Goal: Find specific page/section: Find specific page/section

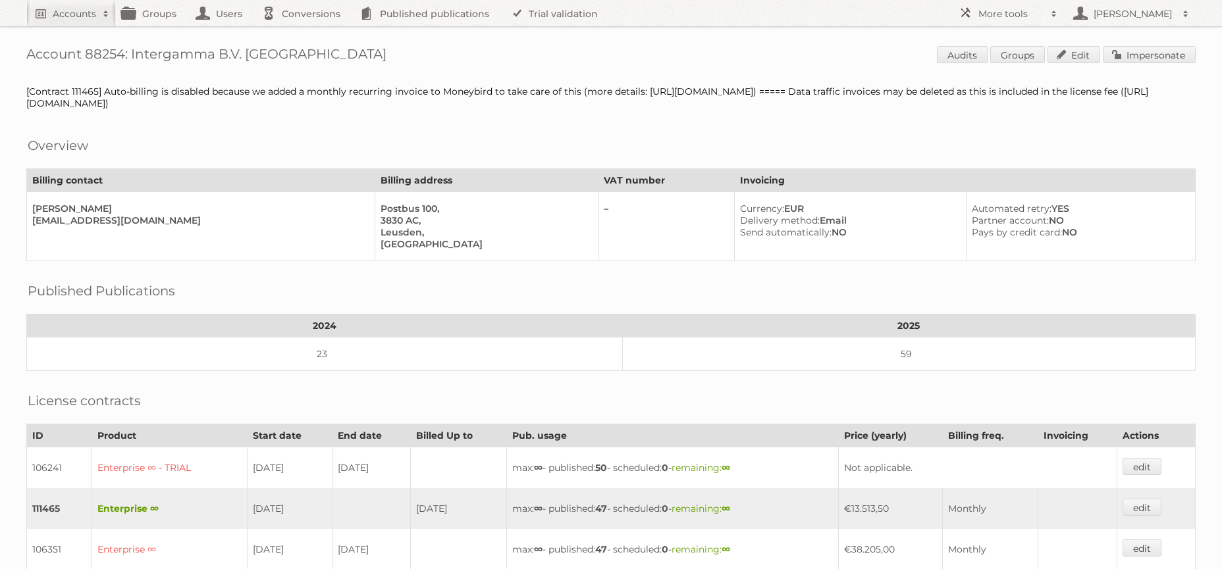
click at [69, 15] on h2 "Accounts" at bounding box center [74, 13] width 43 height 13
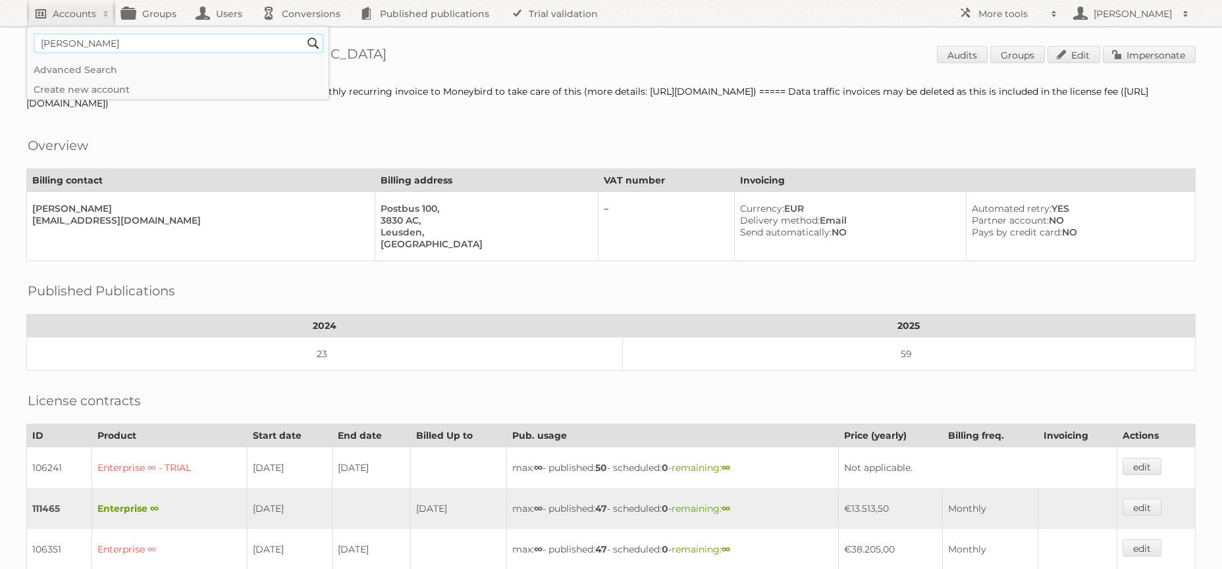
type input"] "[PERSON_NAME]"
click at [303, 34] on input "Search" at bounding box center [313, 44] width 20 height 20
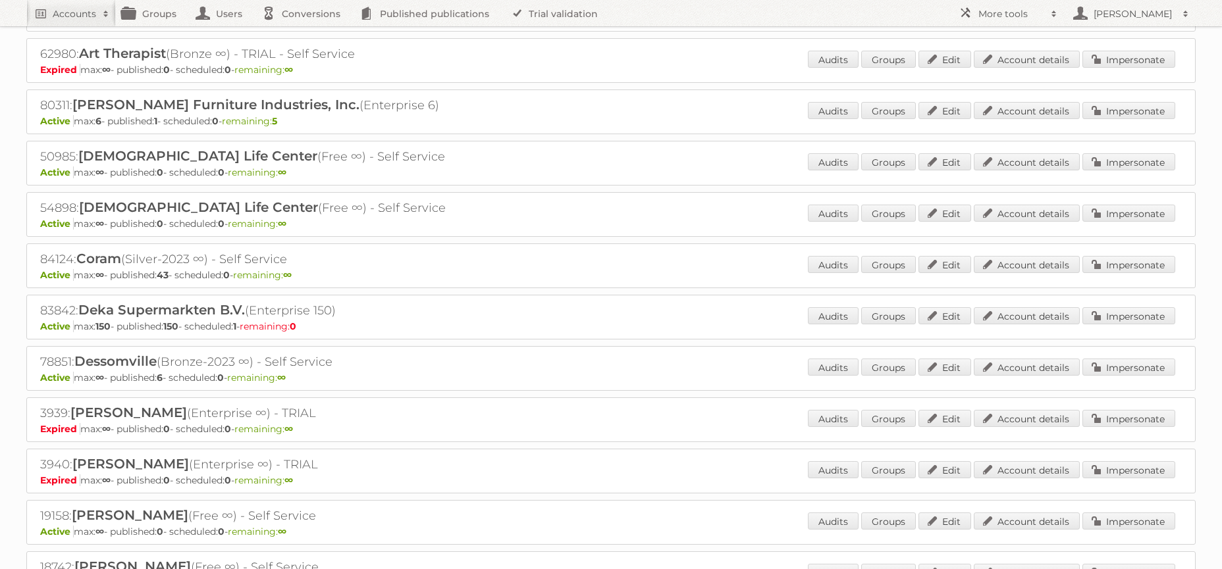
scroll to position [572, 0]
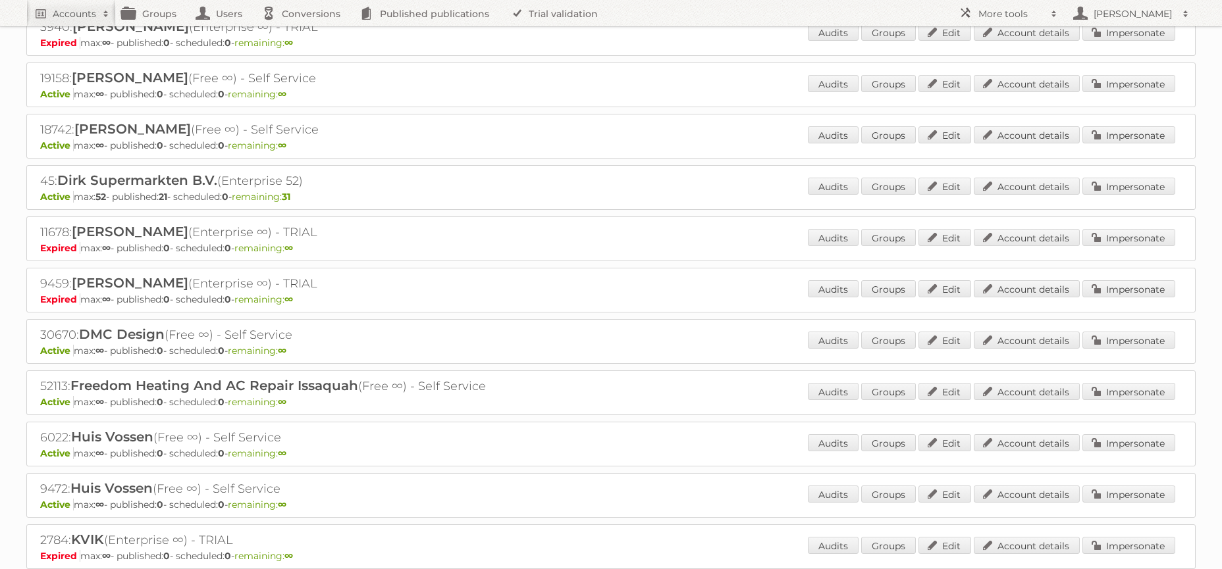
click at [1027, 154] on div "18742: [PERSON_NAME] (Free ∞) - Self Service Active max: ∞ - published: 0 - sch…" at bounding box center [610, 136] width 1169 height 45
drag, startPoint x: 1027, startPoint y: 90, endPoint x: 1000, endPoint y: 195, distance: 108.1
click at [1027, 90] on link "Account details" at bounding box center [1026, 83] width 106 height 17
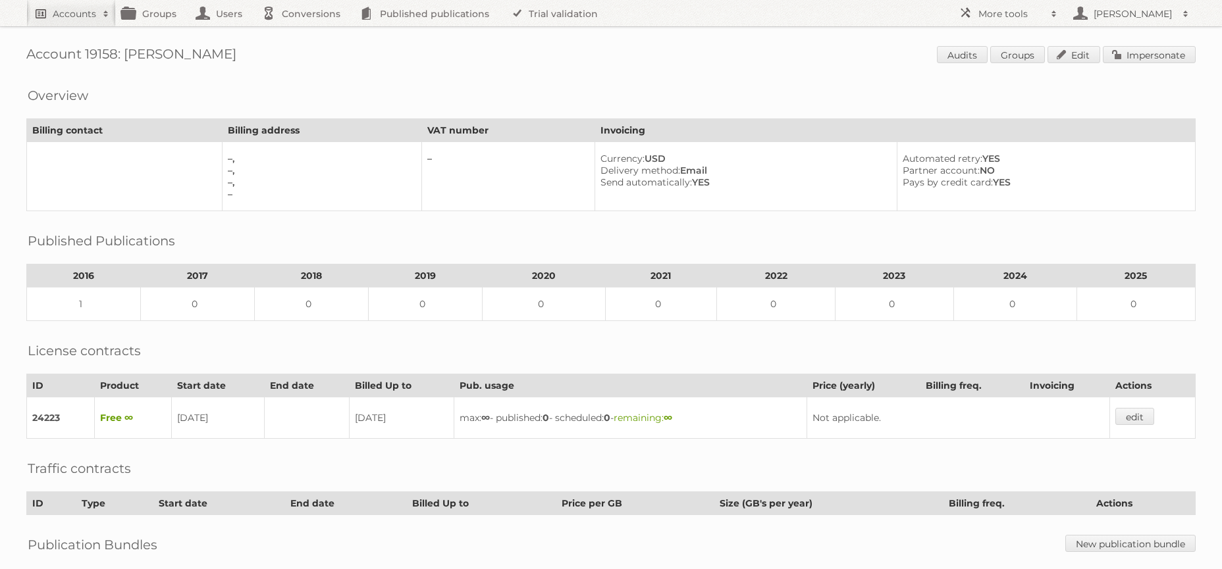
click at [55, 18] on h2 "Accounts" at bounding box center [74, 13] width 43 height 13
type input"] "[PERSON_NAME]"
click at [303, 34] on input "Search" at bounding box center [313, 44] width 20 height 20
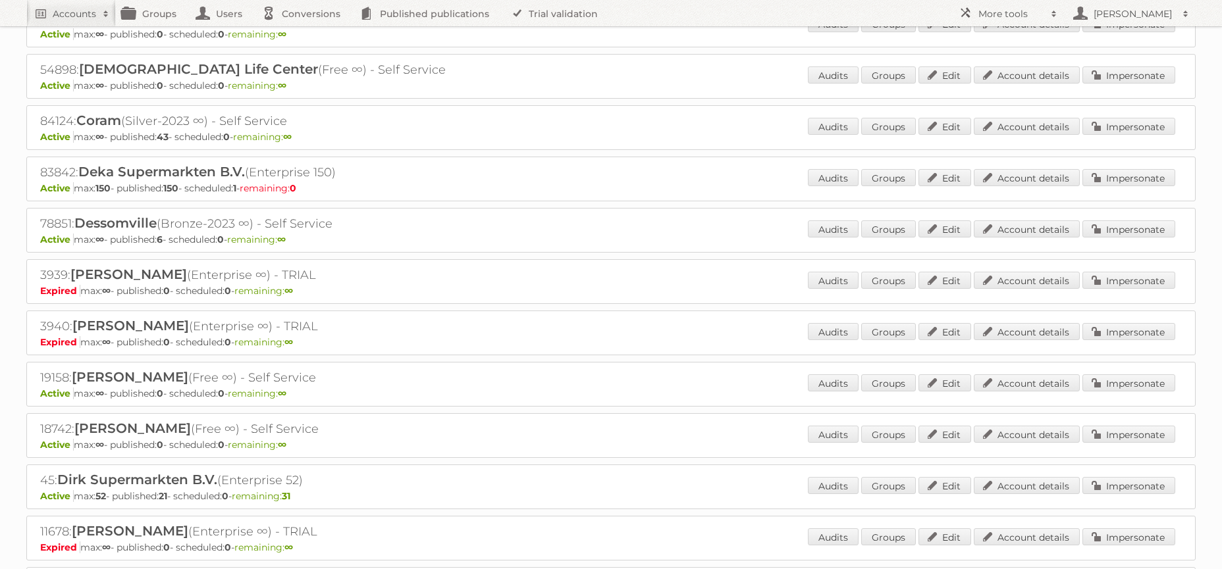
scroll to position [300, 0]
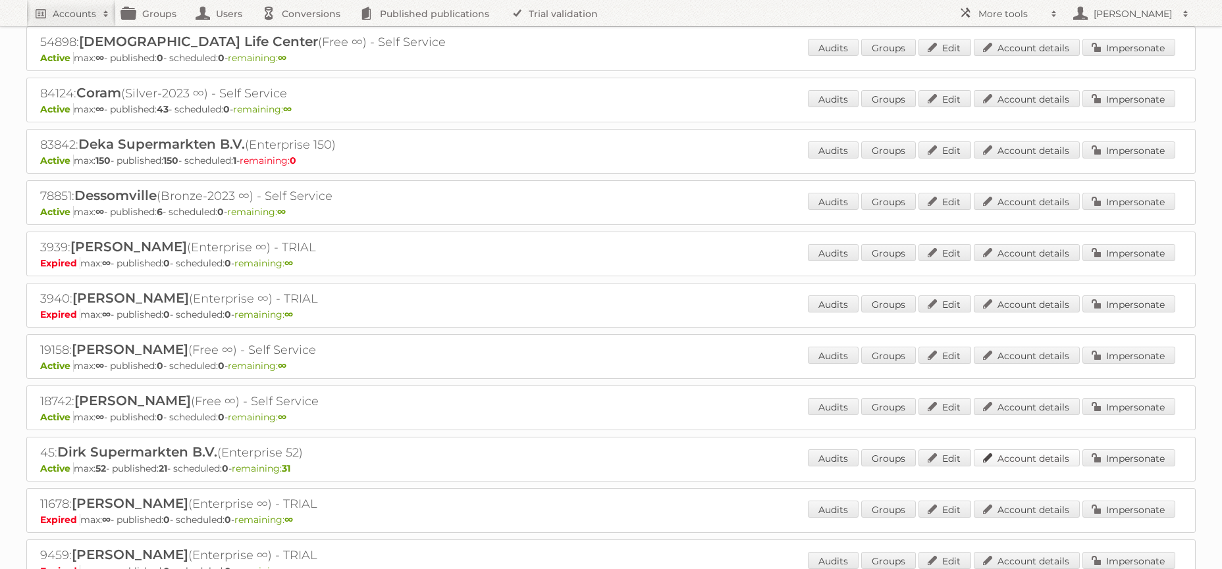
click at [1054, 461] on link "Account details" at bounding box center [1026, 458] width 106 height 17
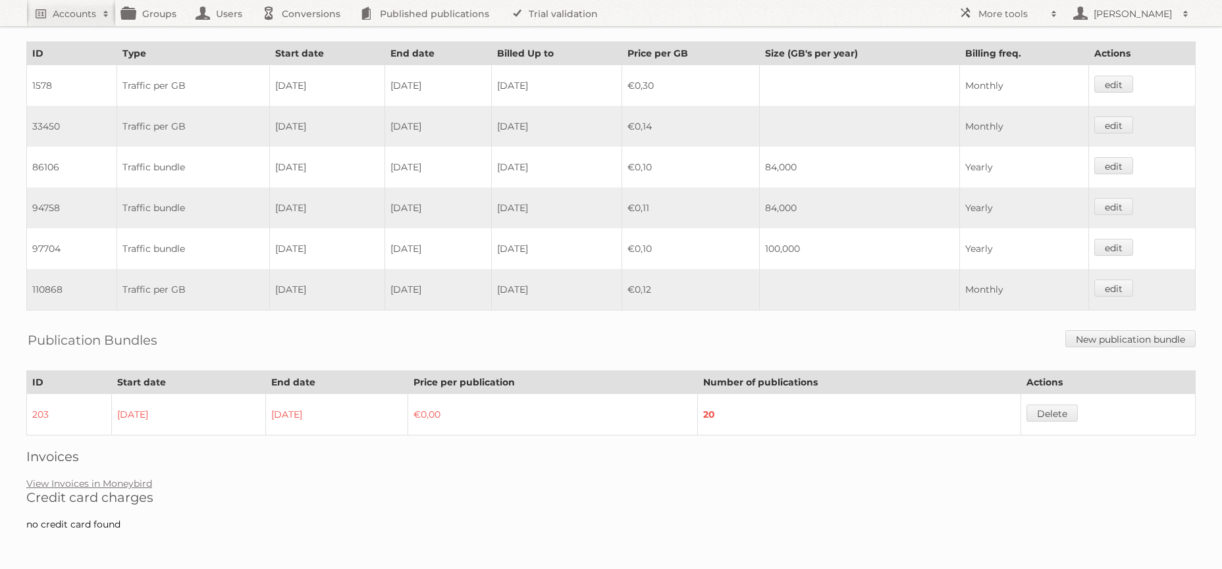
scroll to position [652, 0]
click at [61, 486] on link "View Invoices in Moneybird" at bounding box center [89, 483] width 126 height 12
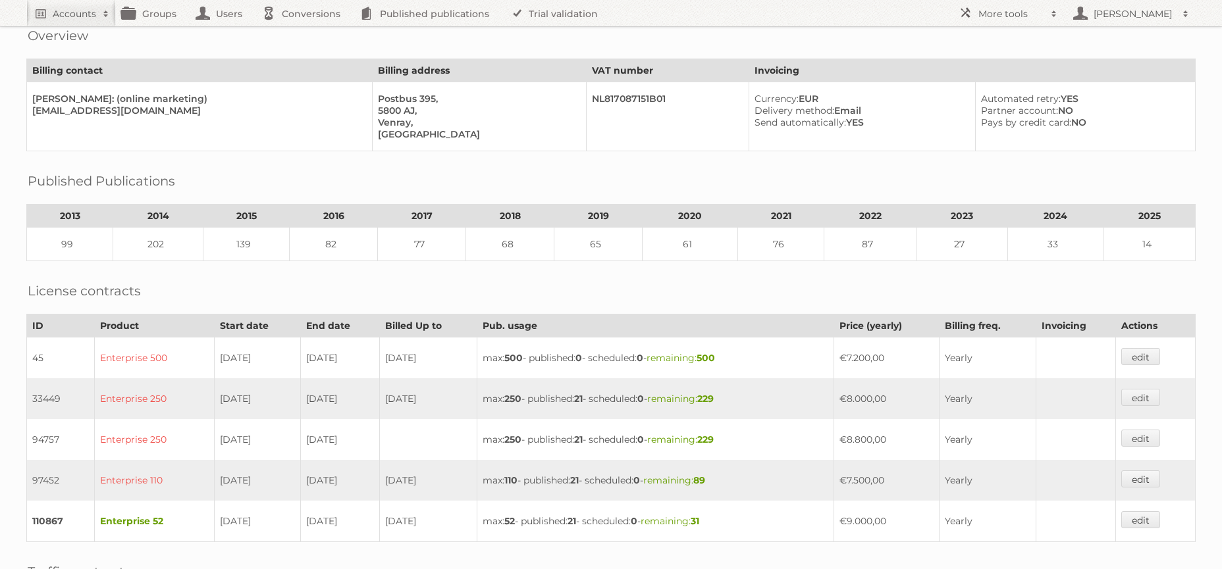
scroll to position [250, 0]
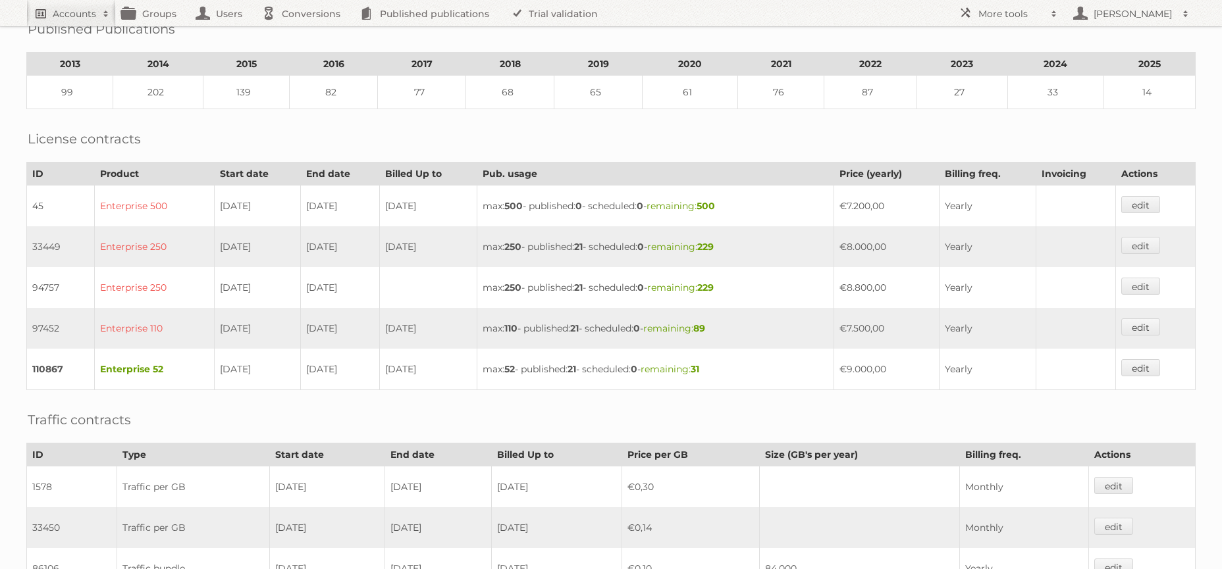
click at [87, 7] on h2 "Accounts" at bounding box center [74, 13] width 43 height 13
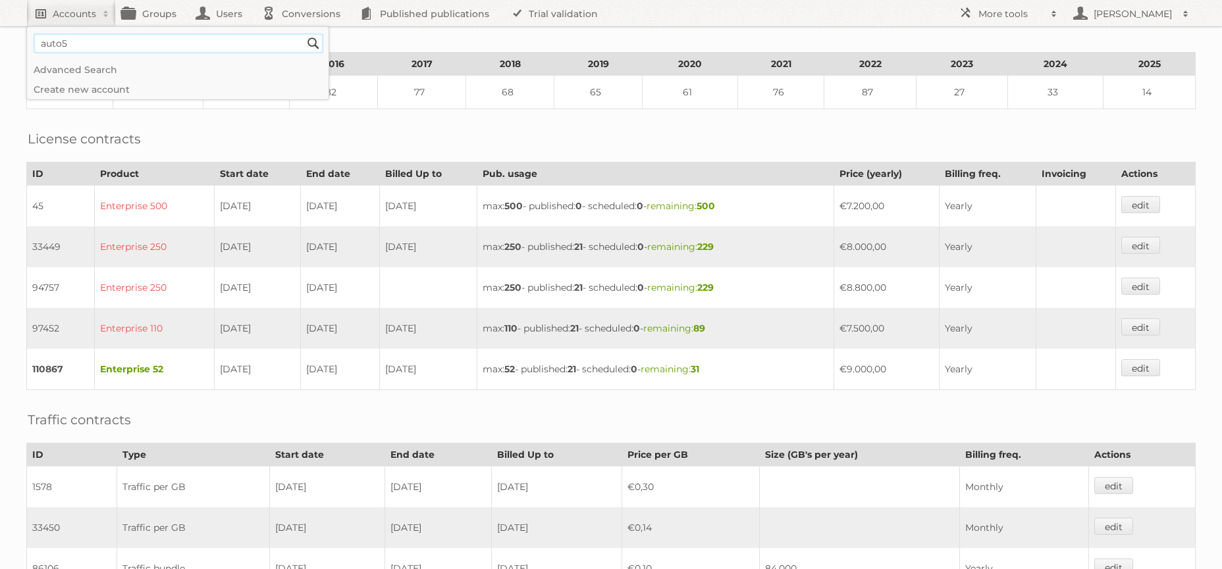
type input"] "auto5"
click at [303, 34] on input "Search" at bounding box center [313, 44] width 20 height 20
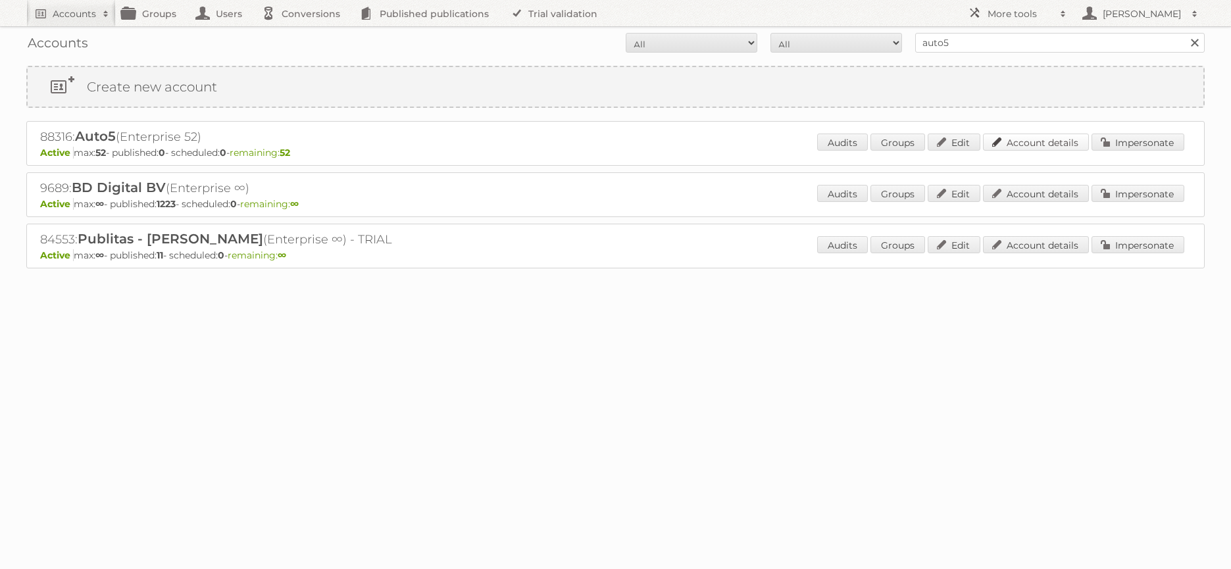
click at [1014, 140] on link "Account details" at bounding box center [1036, 142] width 106 height 17
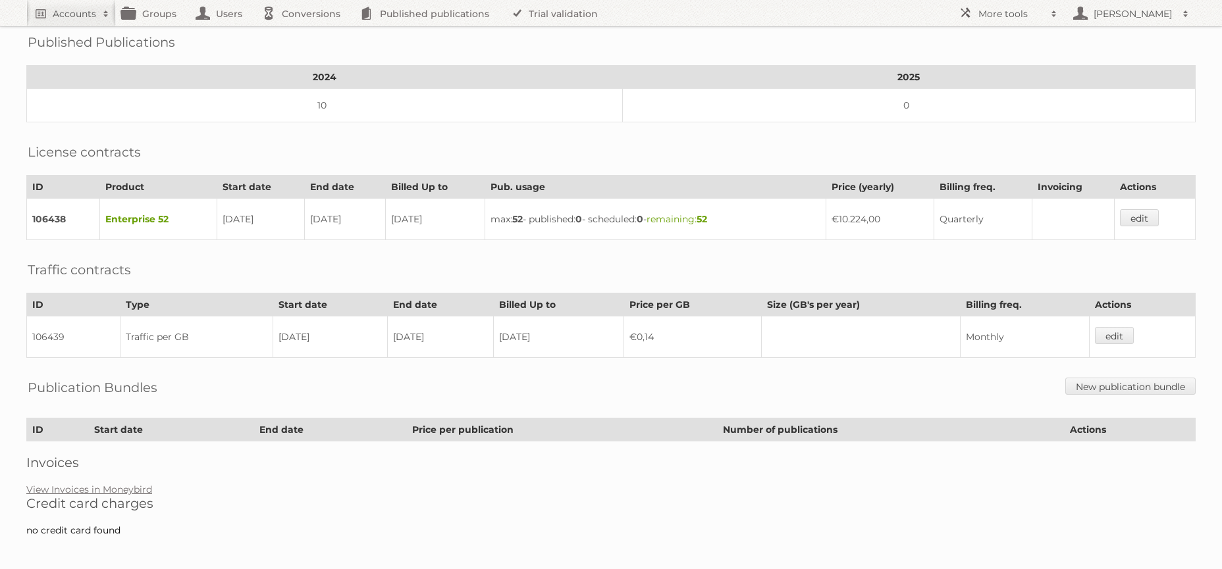
scroll to position [205, 0]
